Goal: Task Accomplishment & Management: Use online tool/utility

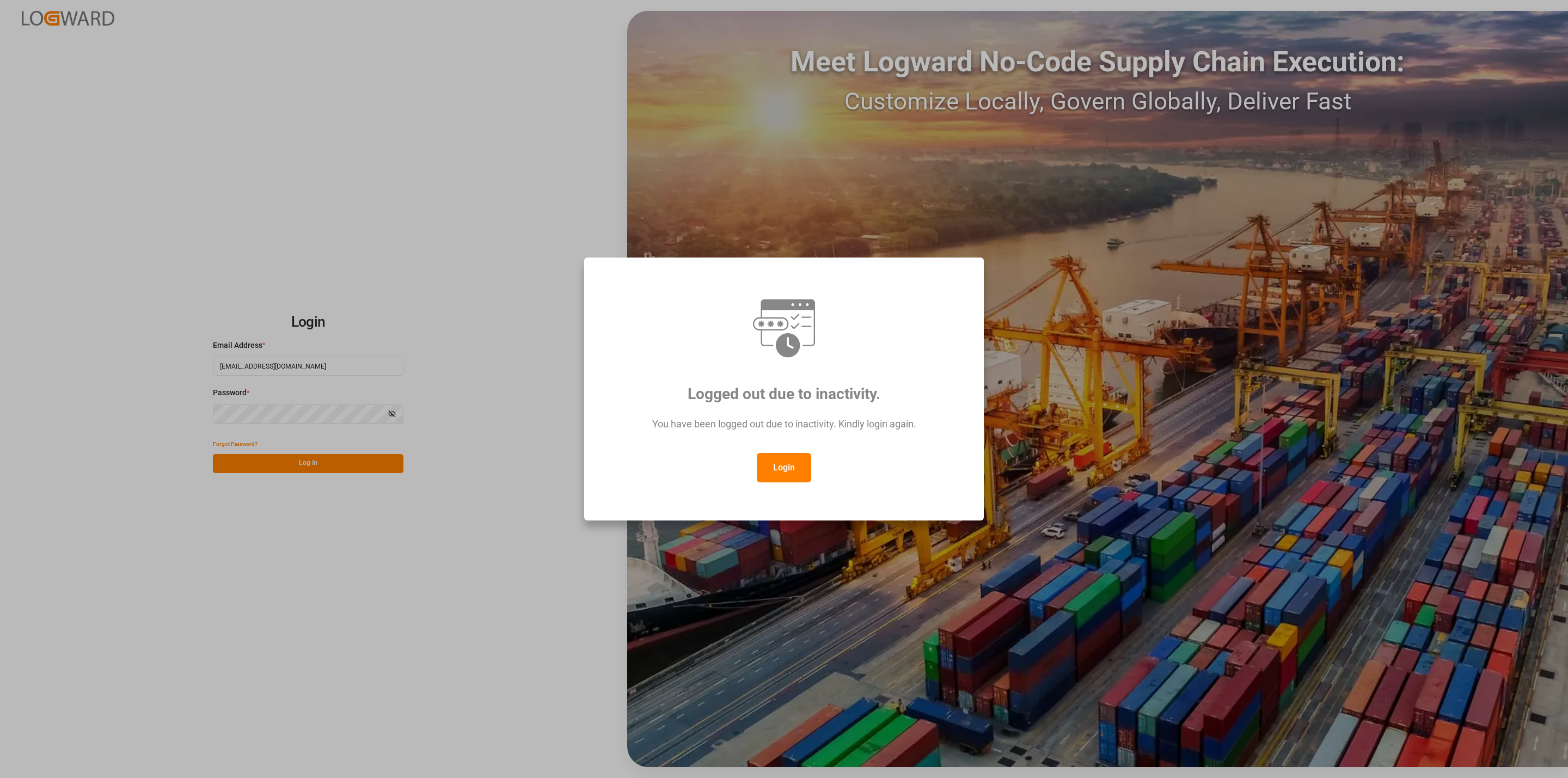
click at [782, 477] on button "Login" at bounding box center [783, 468] width 54 height 29
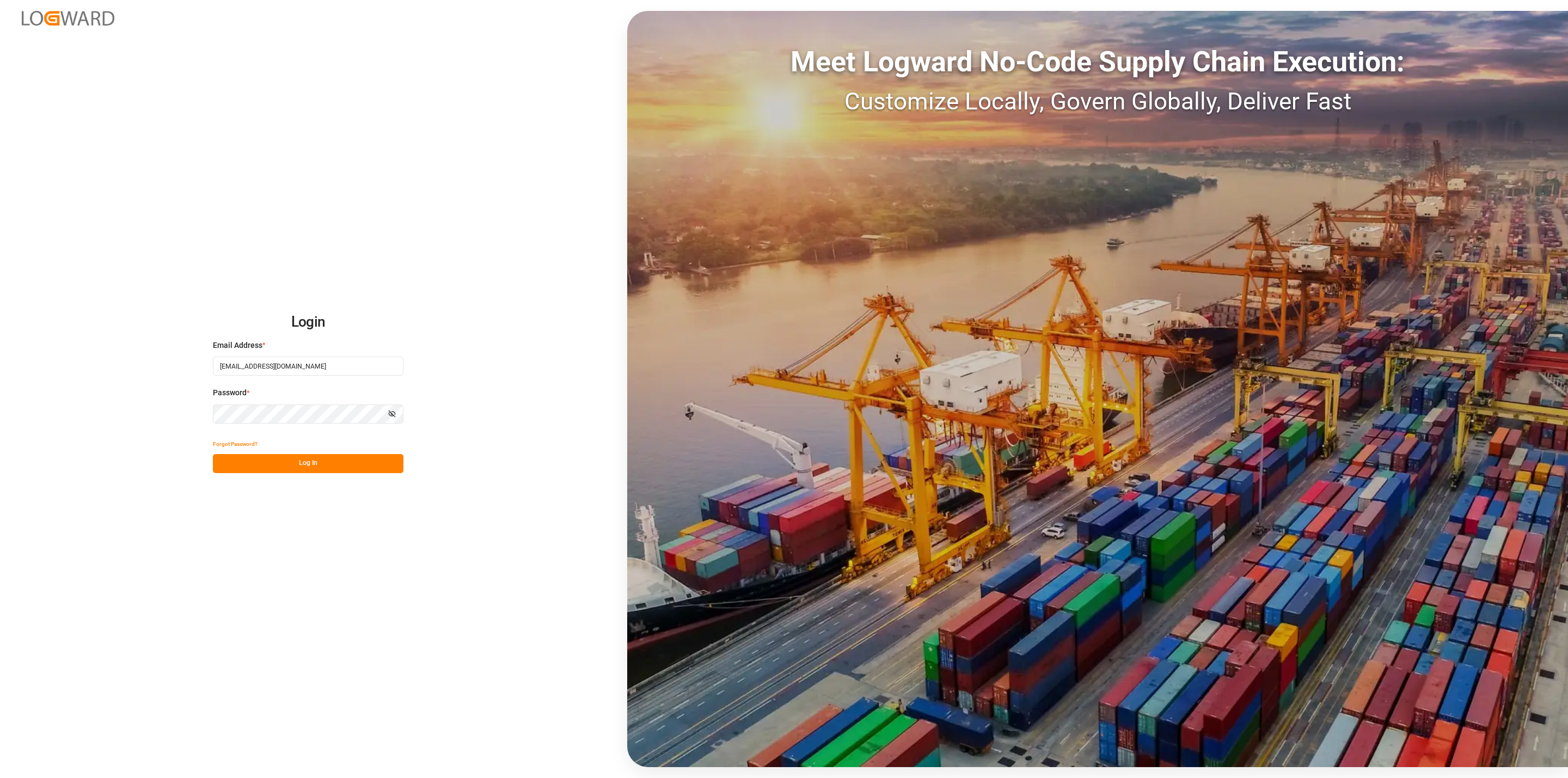
click at [317, 458] on button "Log In" at bounding box center [308, 463] width 191 height 19
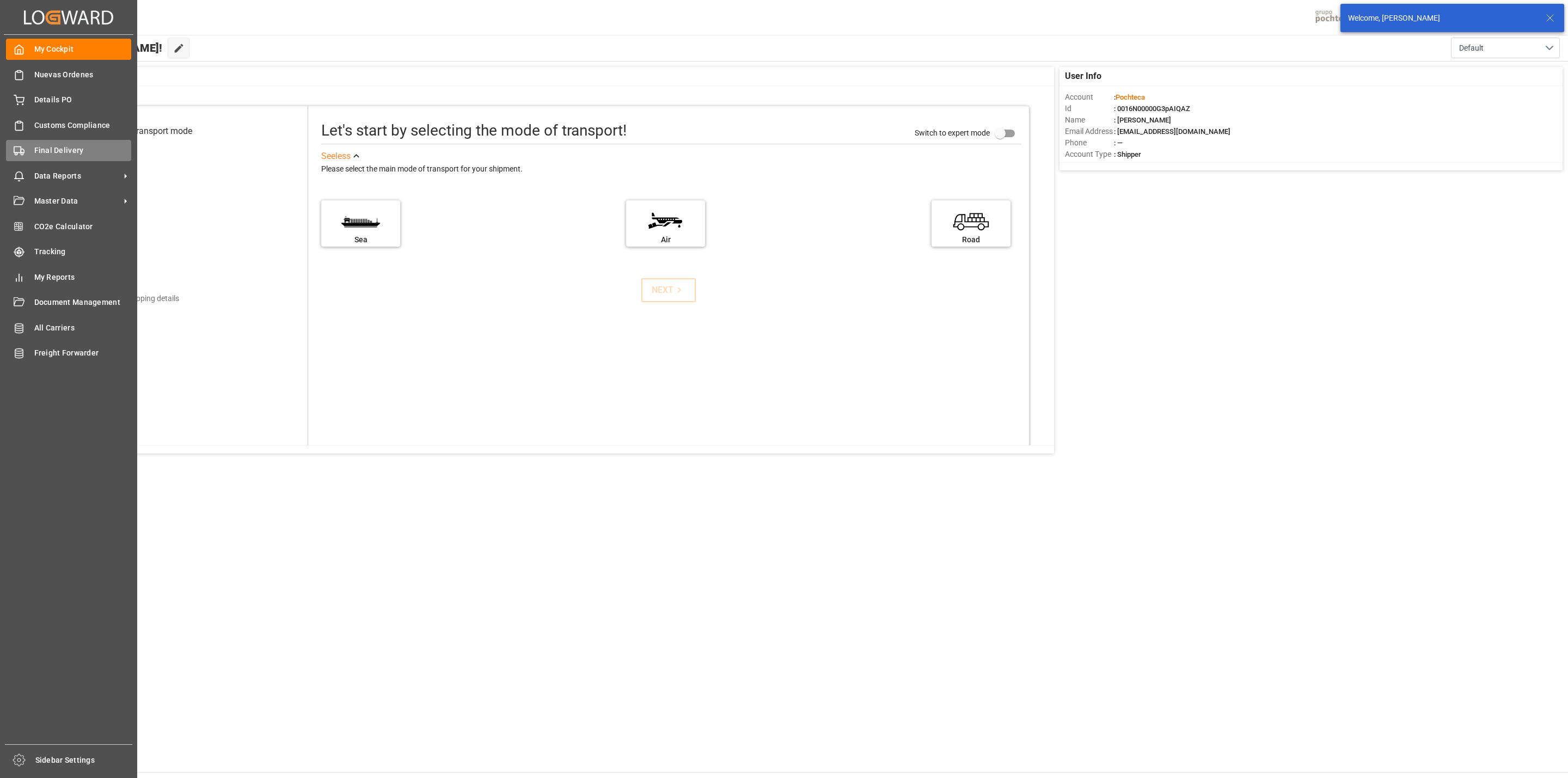
click at [21, 152] on polygon at bounding box center [22, 151] width 3 height 4
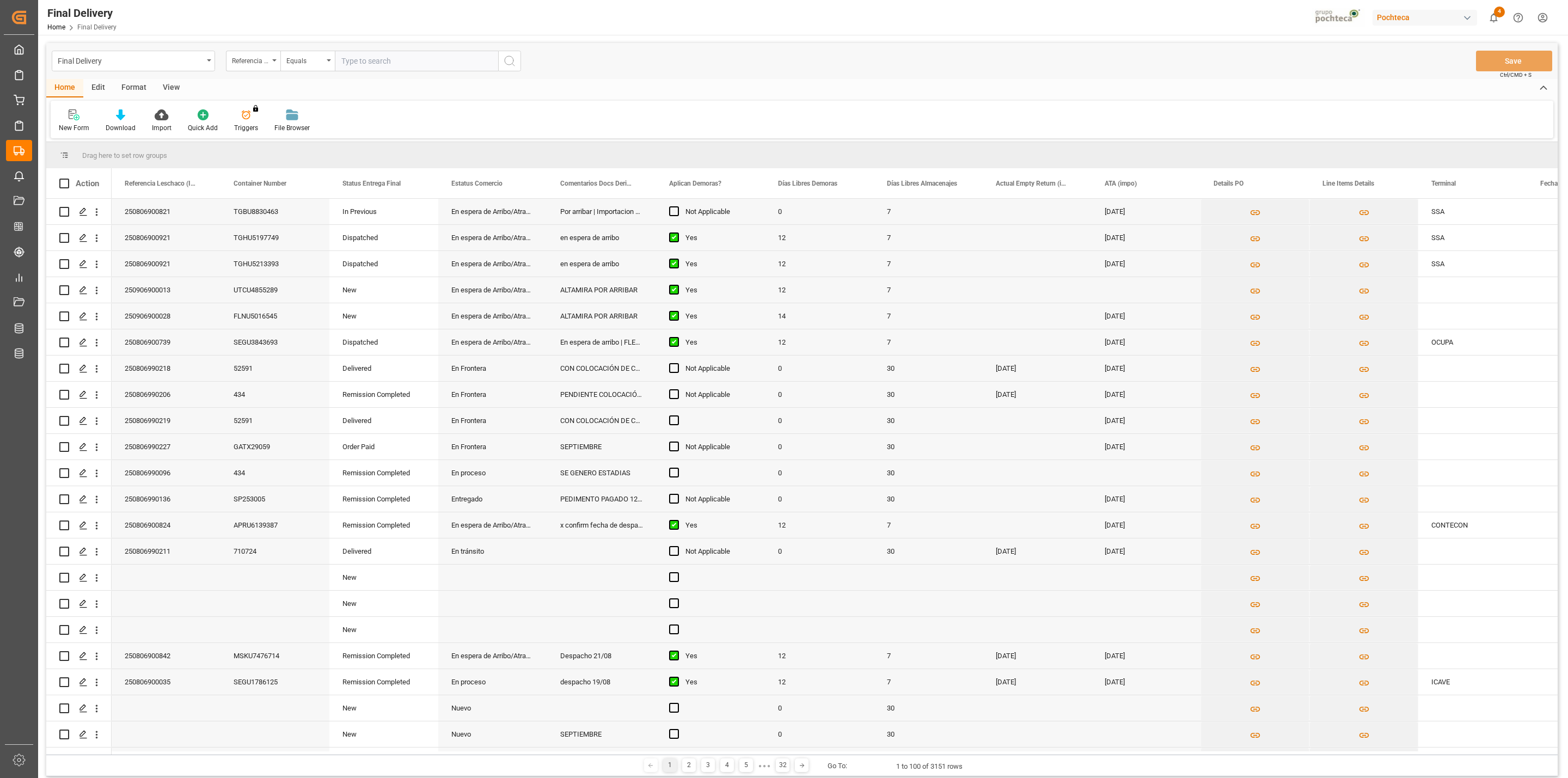
click at [177, 85] on div "View" at bounding box center [171, 88] width 33 height 18
click at [61, 127] on div "Default" at bounding box center [69, 128] width 21 height 10
click at [99, 295] on div "CAPTURA TR Y RETRASO + FECHA DE ENTREGA" at bounding box center [112, 295] width 96 height 12
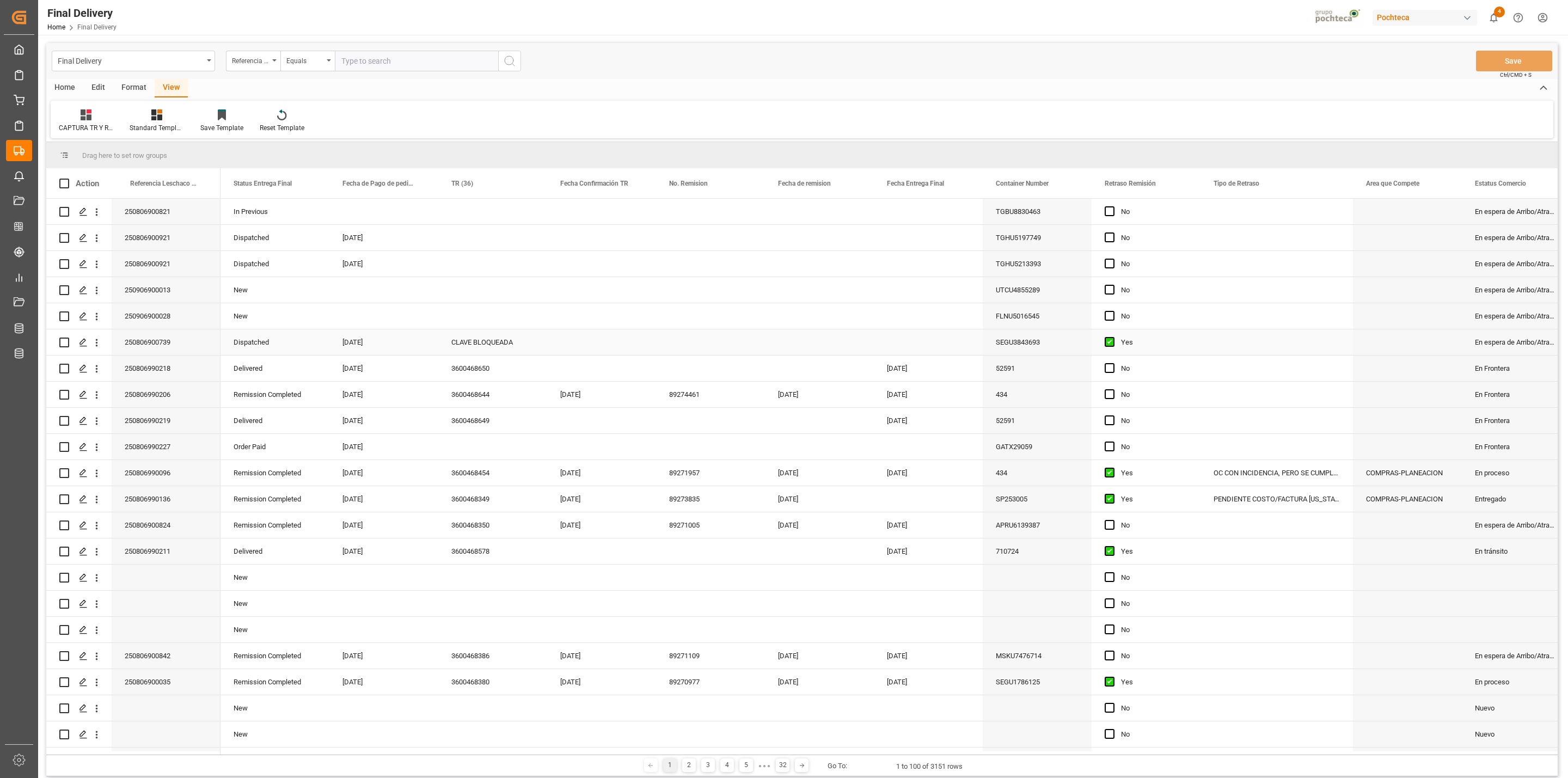
click at [480, 345] on div "CLAVE BLOQUEADA" at bounding box center [492, 342] width 109 height 26
click at [565, 505] on div "25" at bounding box center [570, 504] width 13 height 13
type input "[DATE]"
click at [678, 345] on div "Press SPACE to select this row." at bounding box center [710, 342] width 109 height 26
click at [1493, 65] on button "Save" at bounding box center [1514, 61] width 76 height 21
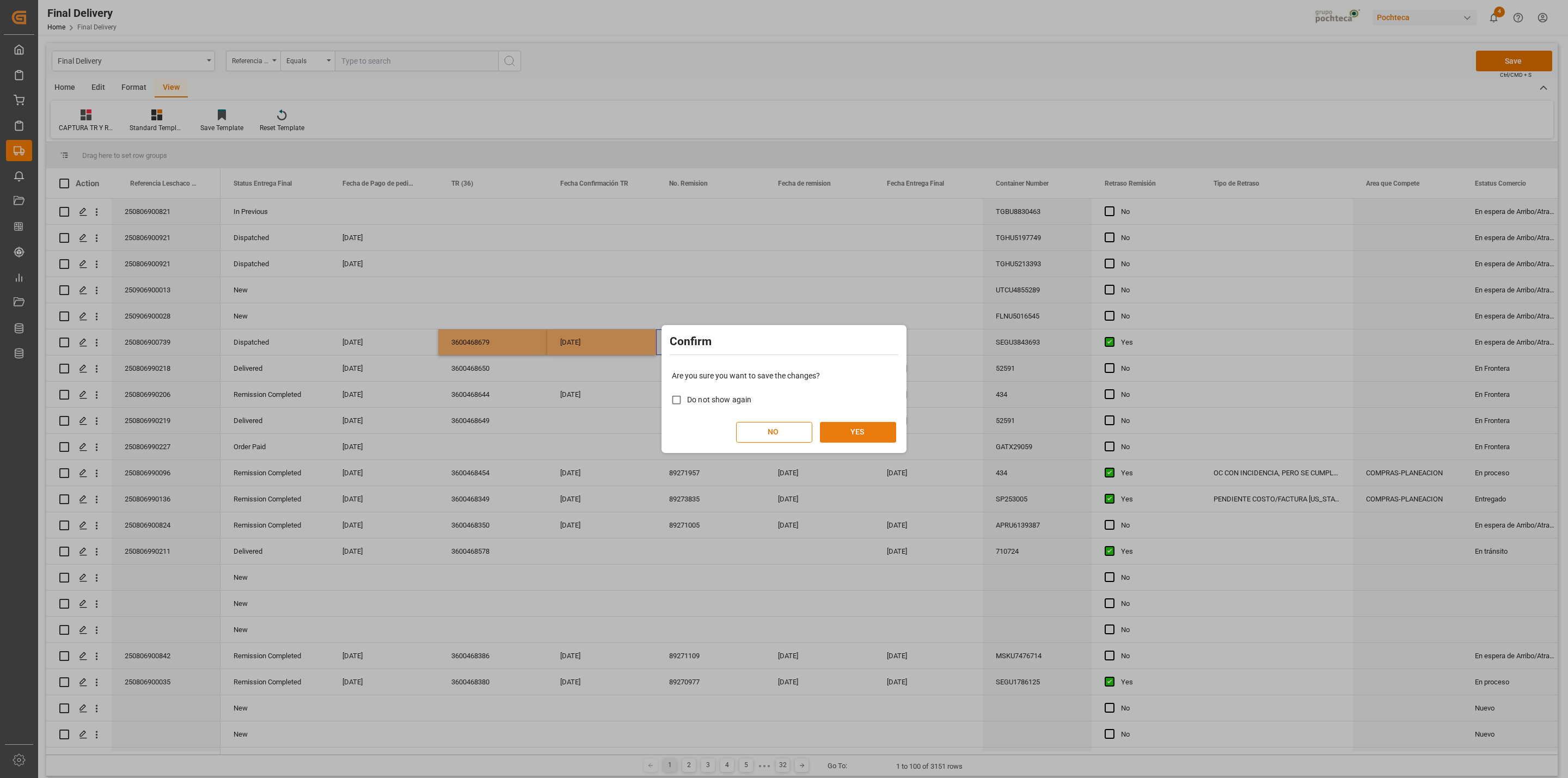
click at [873, 423] on button "YES" at bounding box center [858, 432] width 76 height 21
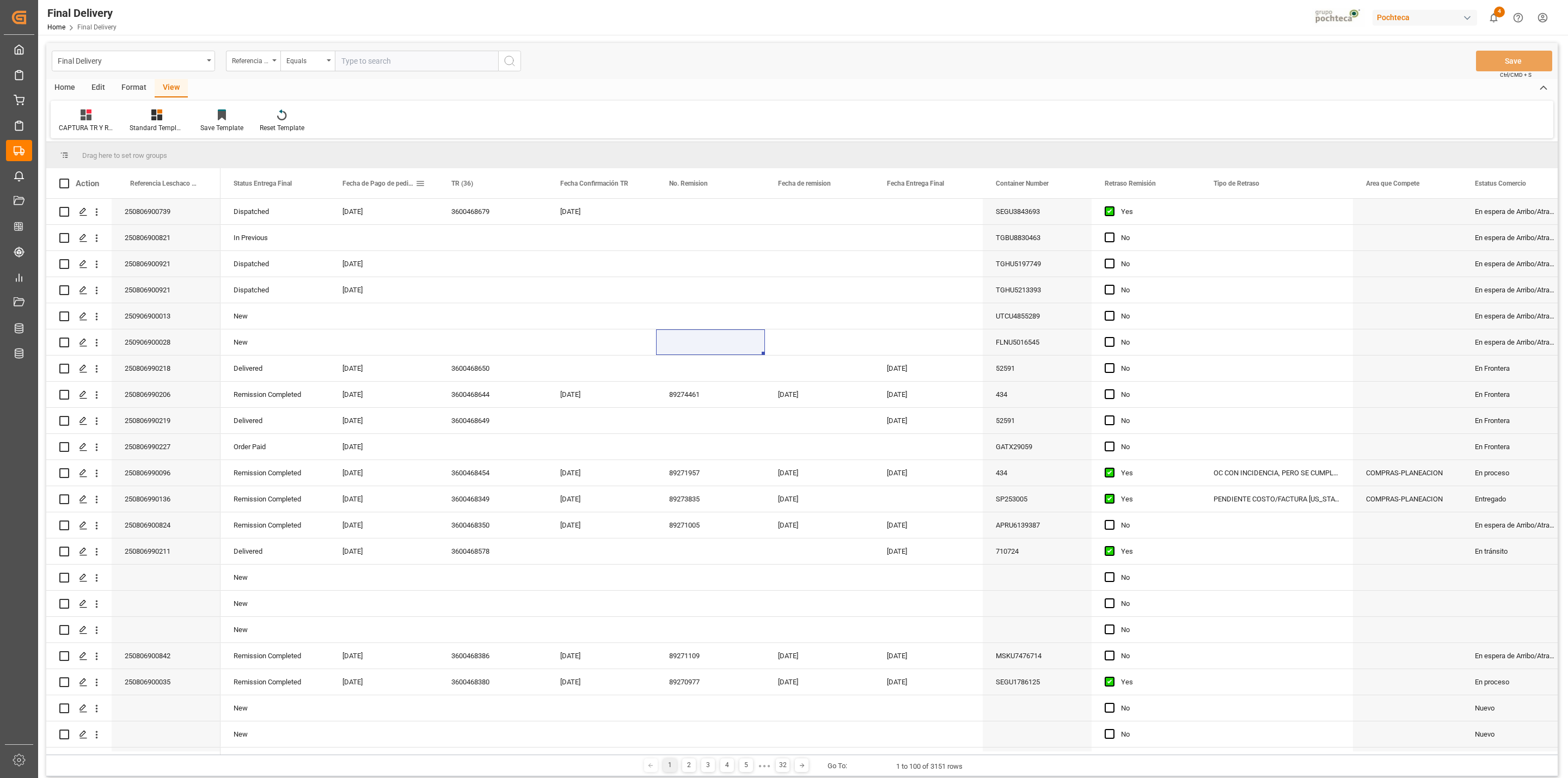
click at [419, 188] on span at bounding box center [420, 183] width 10 height 10
drag, startPoint x: 497, startPoint y: 190, endPoint x: 499, endPoint y: 197, distance: 7.3
click at [495, 190] on span "filter" at bounding box center [497, 186] width 58 height 19
click at [519, 237] on input "date" at bounding box center [470, 242] width 107 height 22
click at [612, 86] on div "Home Edit Format View" at bounding box center [802, 88] width 1511 height 18
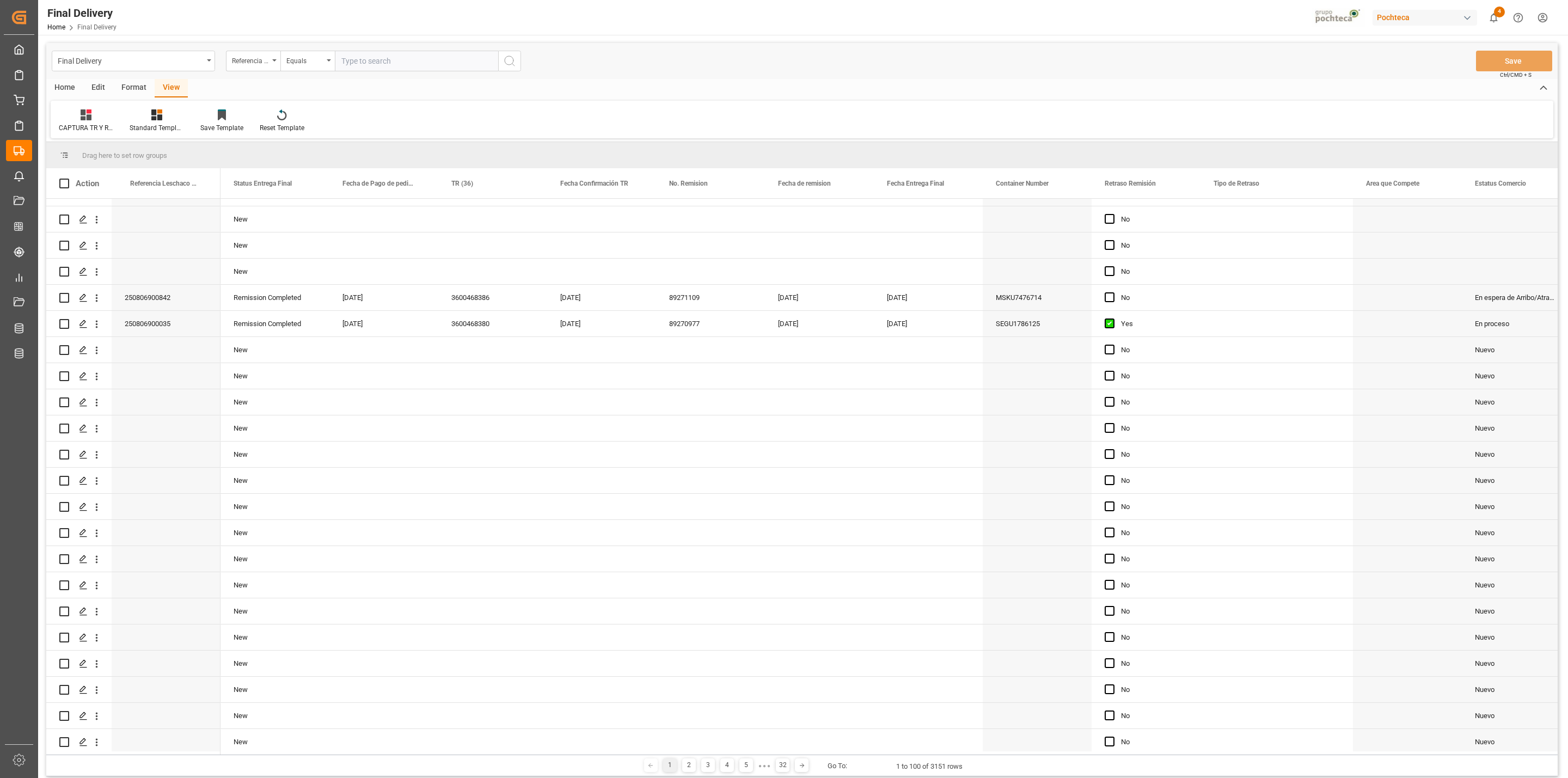
scroll to position [185, 0]
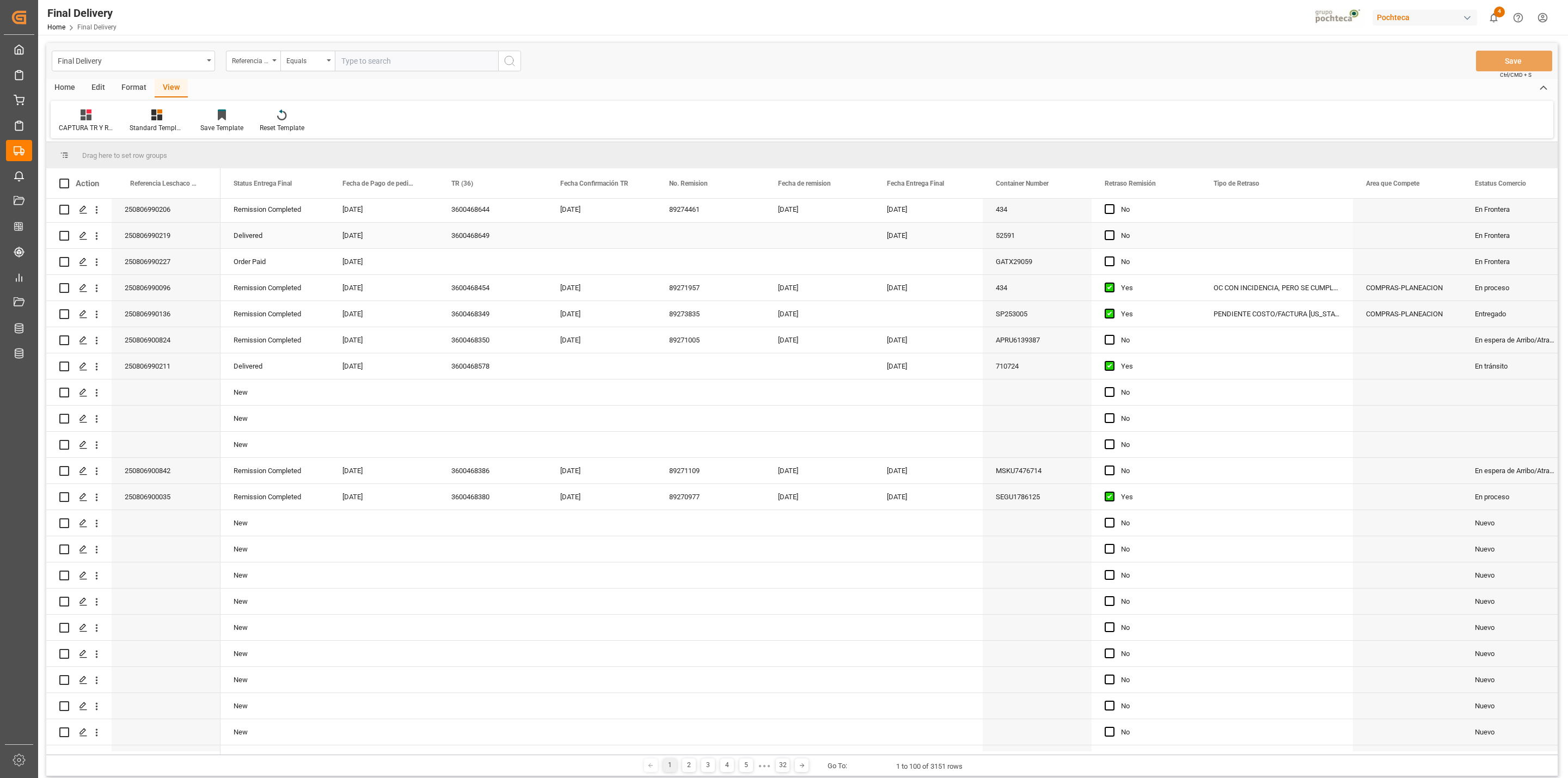
click at [580, 235] on div "Press SPACE to select this row." at bounding box center [601, 236] width 109 height 26
click at [655, 371] on div "22" at bounding box center [655, 376] width 13 height 13
type input "[DATE]"
click at [684, 247] on div "Press SPACE to select this row." at bounding box center [710, 236] width 109 height 26
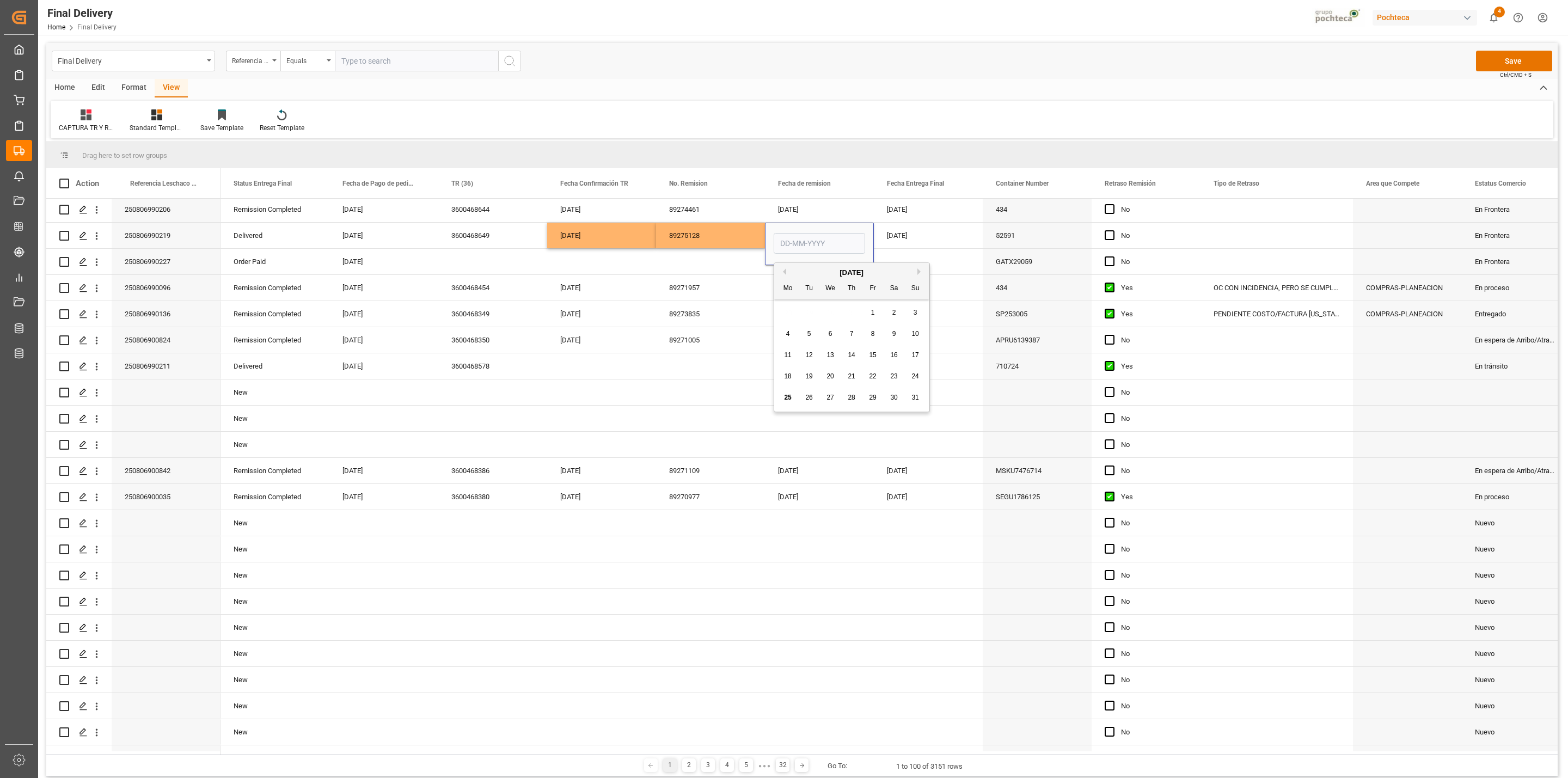
click at [791, 394] on span "25" at bounding box center [788, 398] width 7 height 8
type input "[DATE]"
click at [907, 236] on div "[DATE]" at bounding box center [928, 236] width 109 height 26
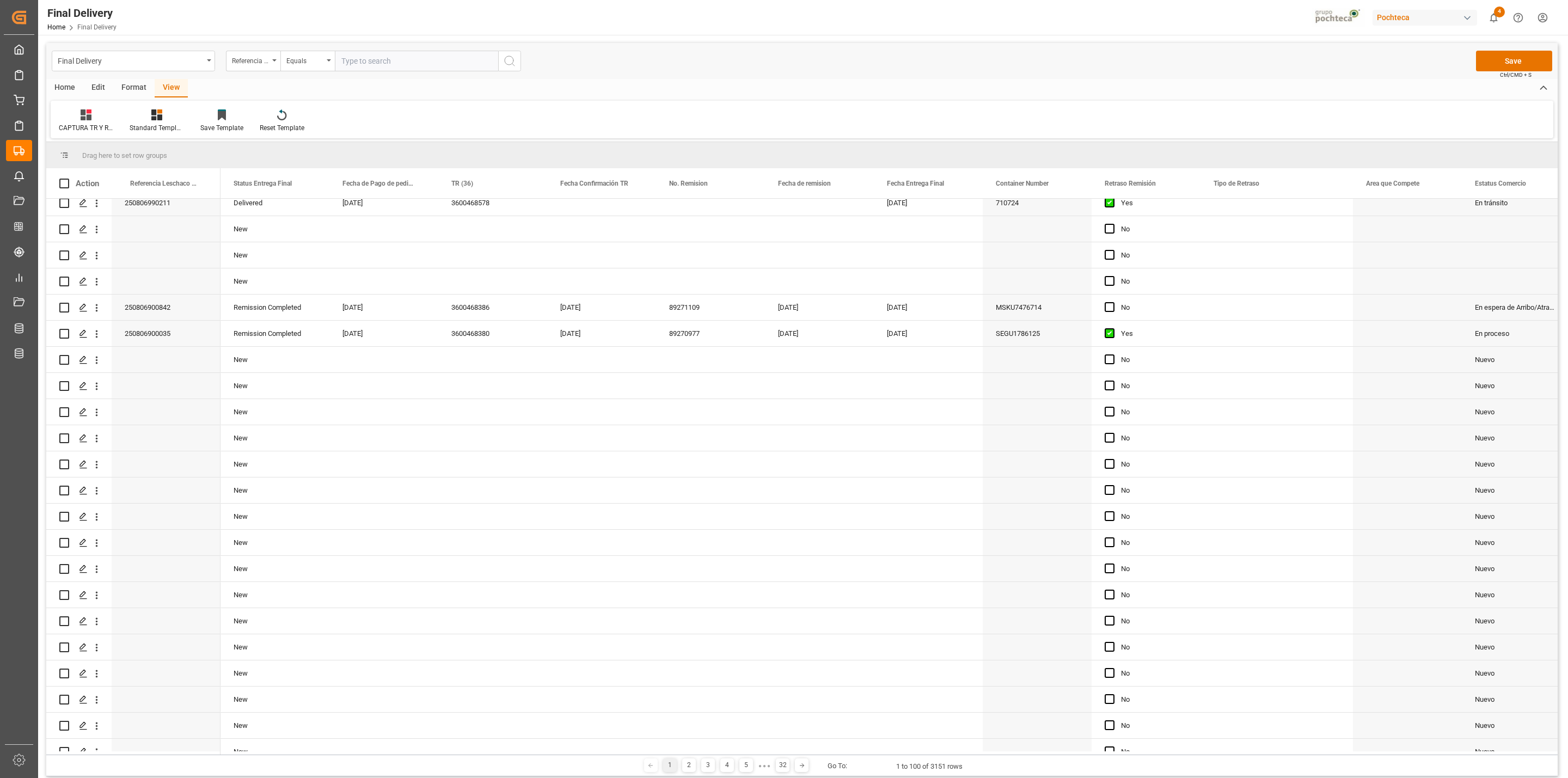
scroll to position [0, 0]
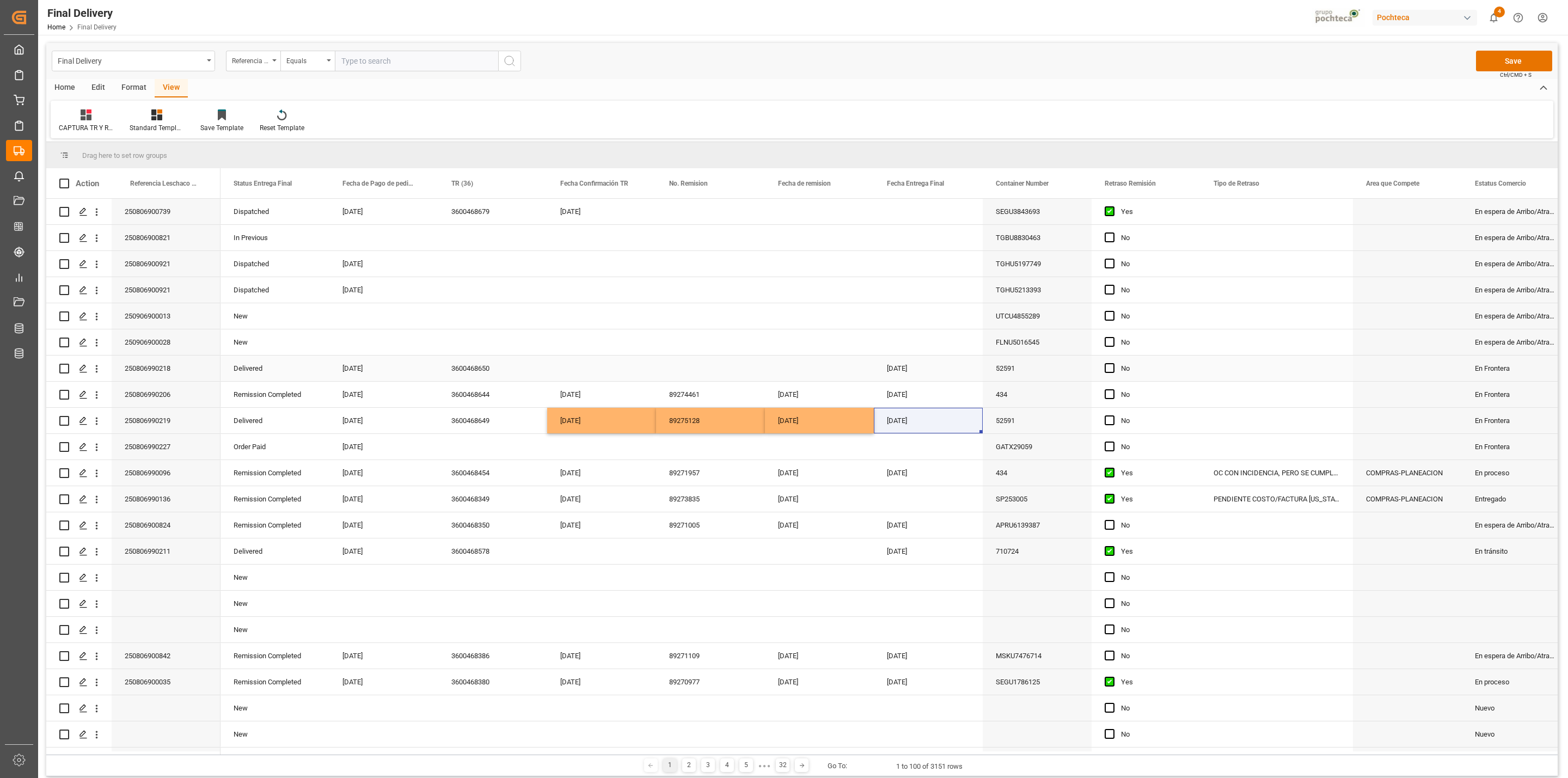
click at [585, 373] on div "Press SPACE to select this row." at bounding box center [601, 368] width 109 height 26
click at [653, 511] on span "22" at bounding box center [655, 509] width 7 height 8
type input "[DATE]"
click at [705, 356] on div "Press SPACE to select this row." at bounding box center [710, 368] width 109 height 26
click at [1510, 59] on button "Save" at bounding box center [1514, 61] width 76 height 21
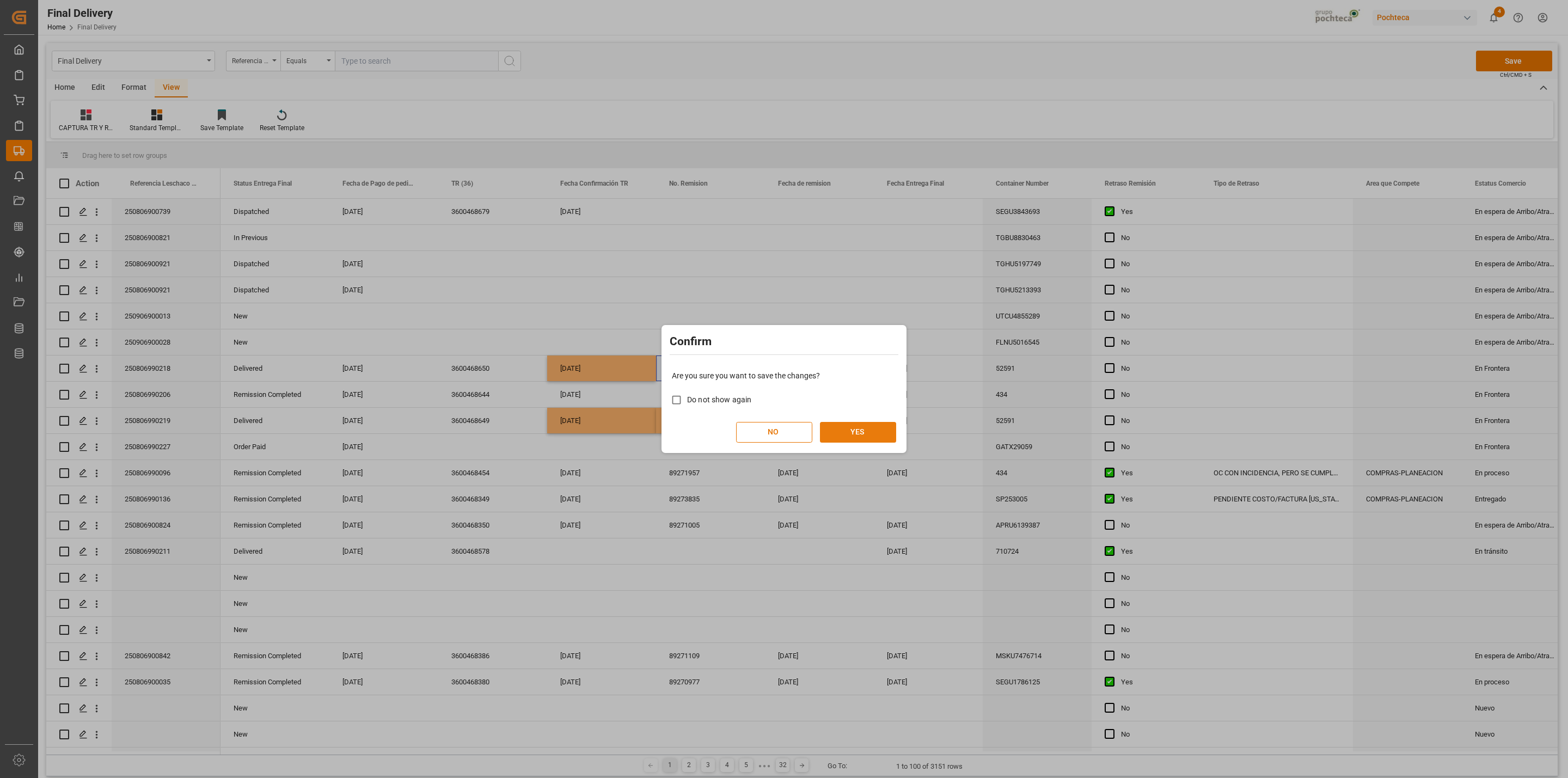
click at [863, 428] on button "YES" at bounding box center [858, 432] width 76 height 21
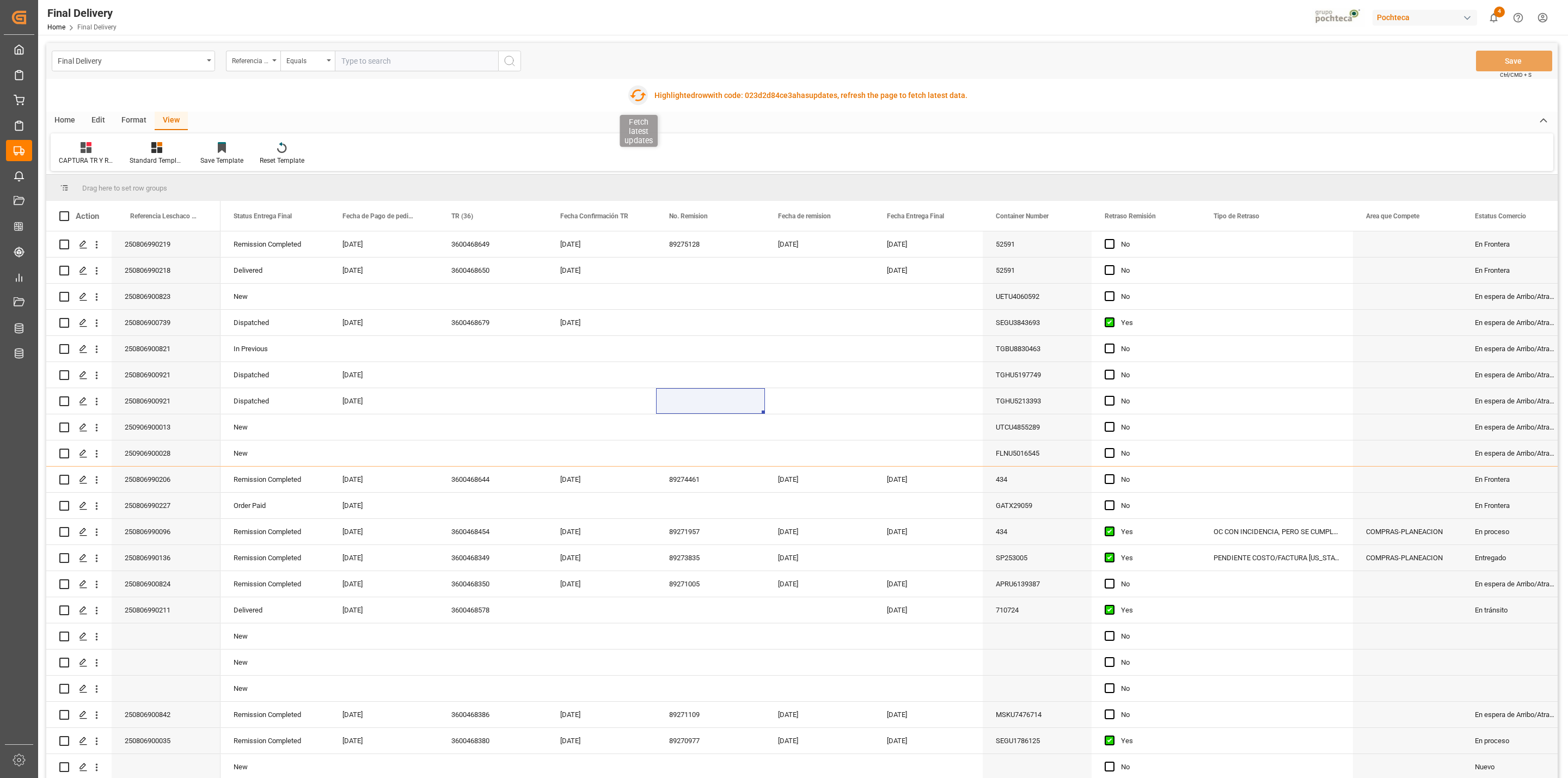
click at [643, 96] on icon "button" at bounding box center [638, 96] width 16 height 12
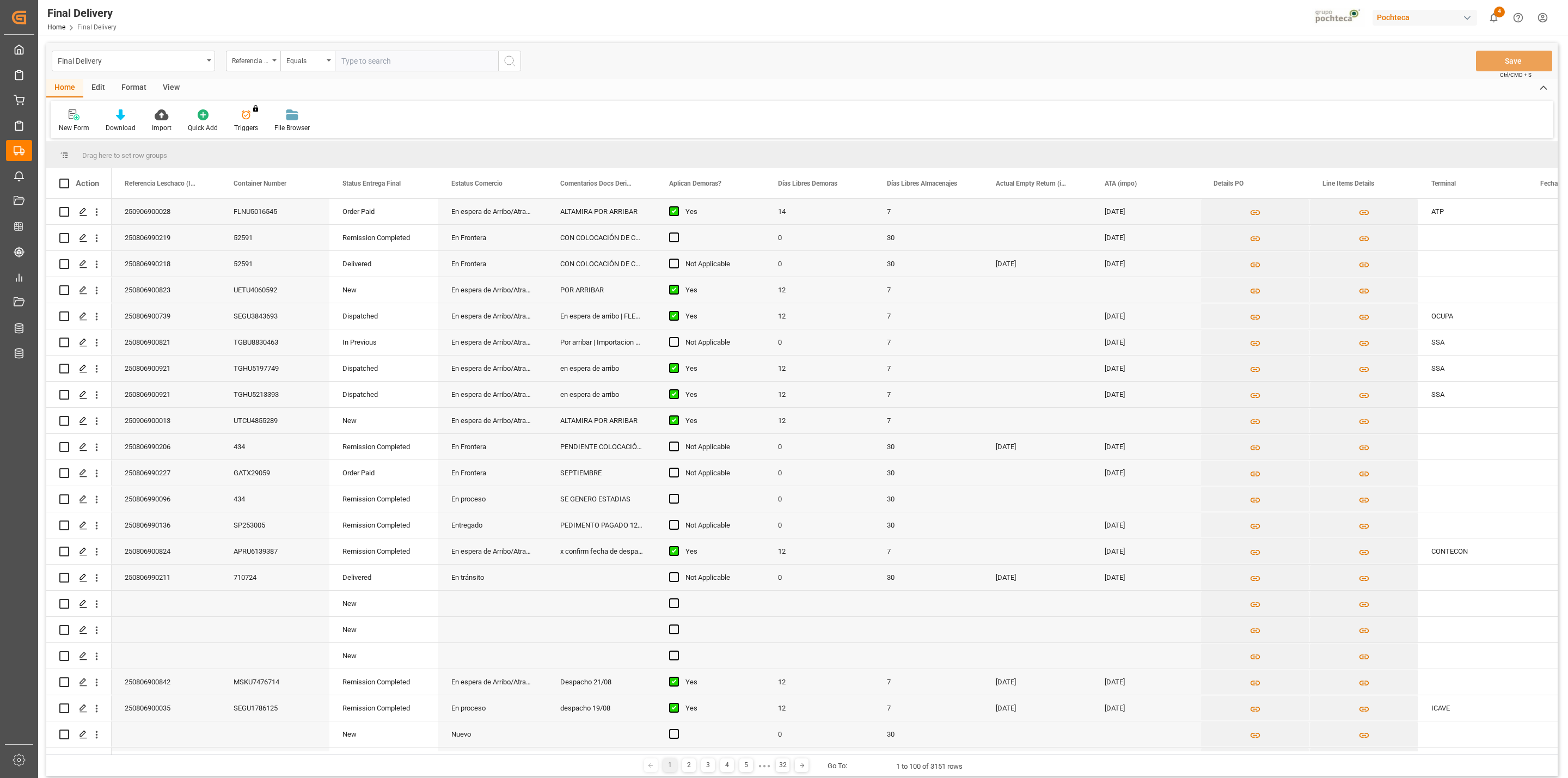
click at [402, 56] on input "text" at bounding box center [416, 61] width 163 height 21
type input "250906900194"
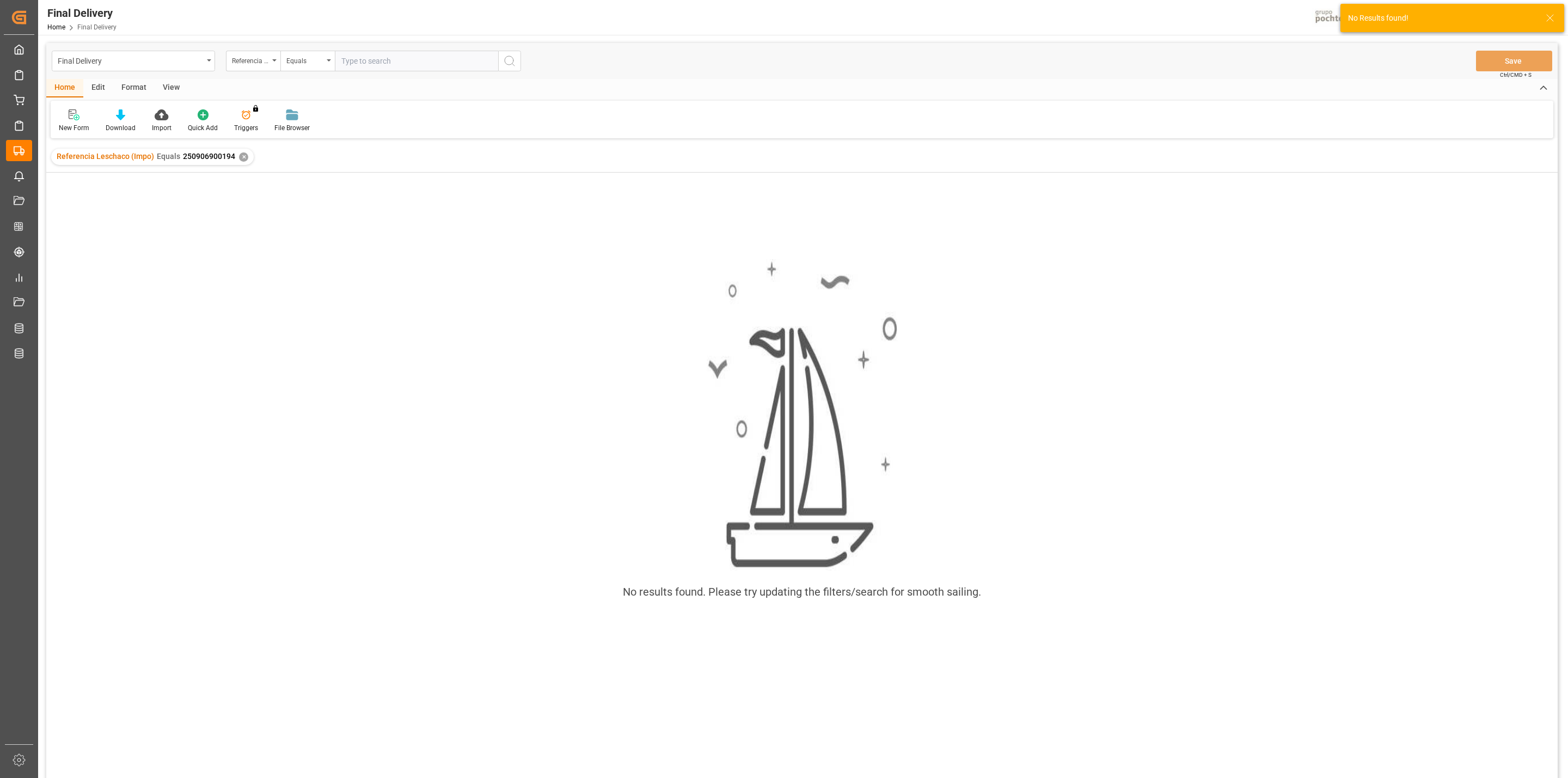
click at [243, 154] on div "✕" at bounding box center [243, 156] width 9 height 9
